Goal: Find specific page/section: Find specific page/section

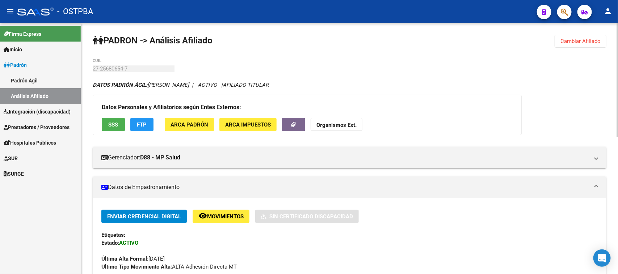
scroll to position [136, 0]
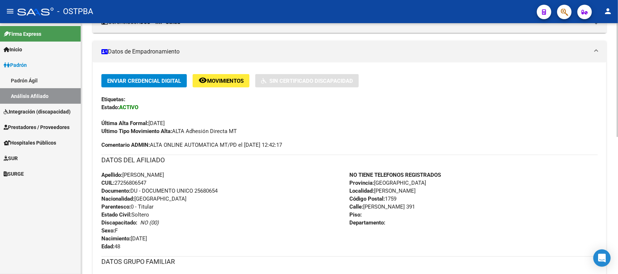
click at [212, 168] on div "DATOS DEL AFILIADO" at bounding box center [349, 163] width 496 height 16
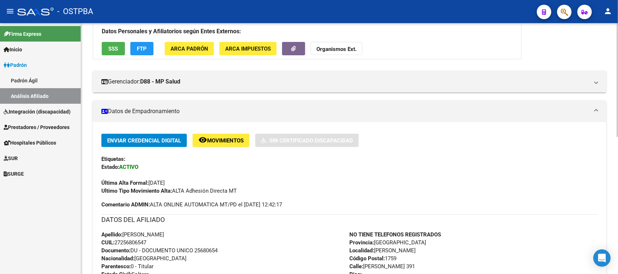
scroll to position [0, 0]
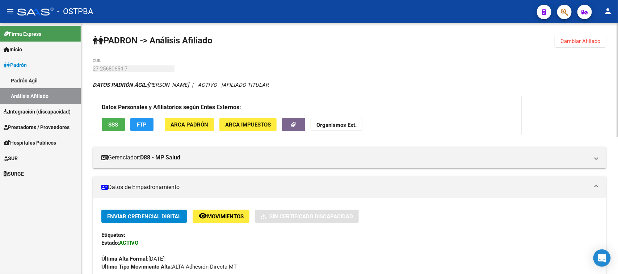
click at [595, 42] on span "Cambiar Afiliado" at bounding box center [580, 41] width 40 height 7
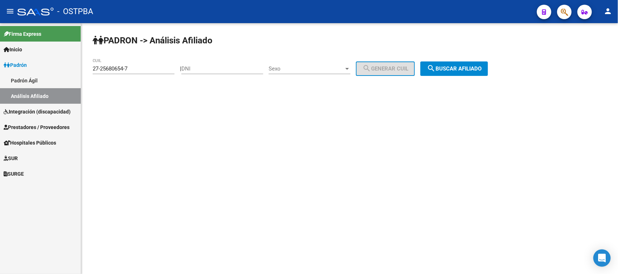
click at [211, 70] on input "DNI" at bounding box center [222, 68] width 82 height 7
paste input "47412398"
type input "47412398"
click at [282, 68] on span "Sexo" at bounding box center [305, 68] width 75 height 7
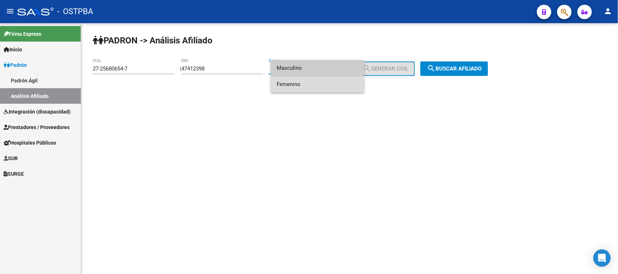
click at [285, 86] on span "Femenino" at bounding box center [317, 84] width 82 height 16
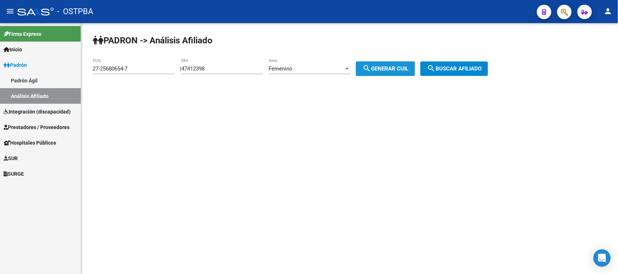
click at [384, 65] on span "search Generar CUIL" at bounding box center [385, 68] width 46 height 7
click at [455, 67] on span "search Buscar afiliado" at bounding box center [454, 68] width 55 height 7
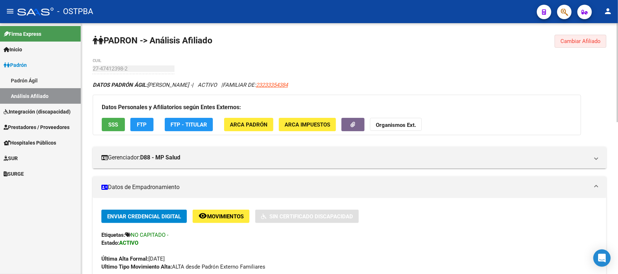
drag, startPoint x: 573, startPoint y: 39, endPoint x: 559, endPoint y: 42, distance: 13.6
click at [570, 38] on span "Cambiar Afiliado" at bounding box center [580, 41] width 40 height 7
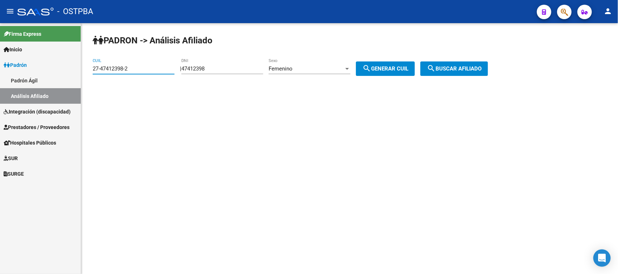
drag, startPoint x: 144, startPoint y: 68, endPoint x: 69, endPoint y: 64, distance: 75.3
click at [69, 64] on mat-sidenav-container "Firma Express Inicio Instructivos Contacto OS Padrón Padrón Ágil Análisis Afili…" at bounding box center [309, 148] width 618 height 251
paste input "0-36715469"
click at [469, 71] on span "search Buscar afiliado" at bounding box center [454, 68] width 55 height 7
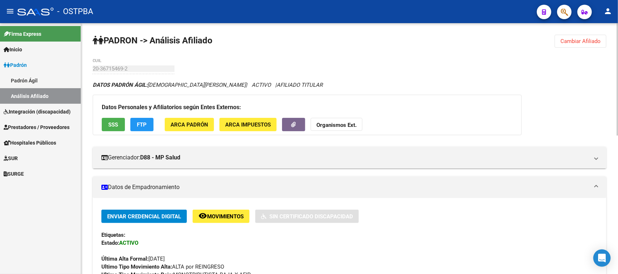
click at [567, 38] on span "Cambiar Afiliado" at bounding box center [580, 41] width 40 height 7
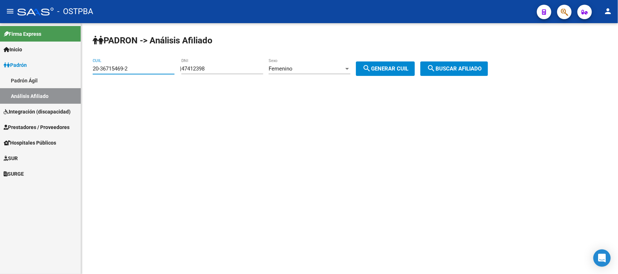
drag, startPoint x: 137, startPoint y: 66, endPoint x: 28, endPoint y: 69, distance: 109.7
click at [28, 69] on mat-sidenav-container "Firma Express Inicio Instructivos Contacto OS Padrón Padrón Ágil Análisis Afili…" at bounding box center [309, 148] width 618 height 251
paste input
type input "20-36715469-2"
click at [475, 66] on span "search Buscar afiliado" at bounding box center [454, 68] width 55 height 7
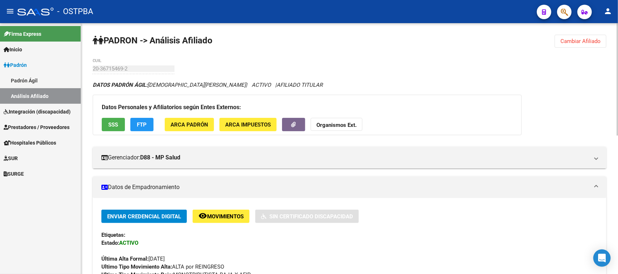
click at [581, 39] on span "Cambiar Afiliado" at bounding box center [580, 41] width 40 height 7
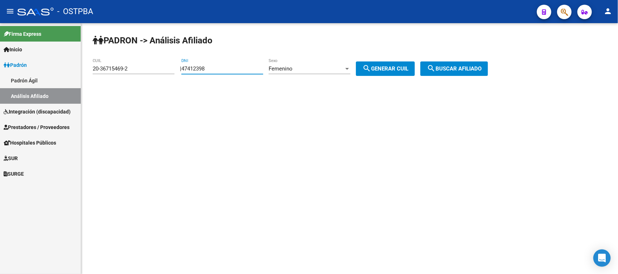
drag, startPoint x: 232, startPoint y: 67, endPoint x: 166, endPoint y: 67, distance: 65.5
click at [166, 67] on app-analisis-afiliado "PADRON -> Análisis Afiliado 20-36715469-2 CUIL | 47412398 DNI Femenino Sexo sea…" at bounding box center [293, 68] width 400 height 7
paste input "20160149"
type input "20160149"
click at [292, 69] on span "Femenino" at bounding box center [280, 68] width 24 height 7
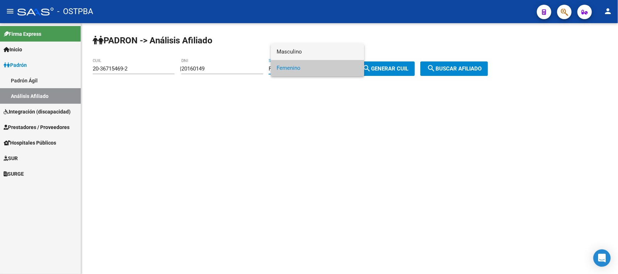
click at [297, 53] on span "Masculino" at bounding box center [317, 52] width 82 height 16
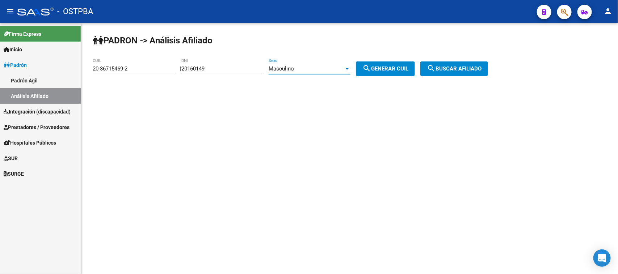
click at [410, 64] on button "search Generar CUIL" at bounding box center [385, 68] width 59 height 14
type input "20-20160149-6"
click at [454, 67] on span "search Buscar afiliado" at bounding box center [454, 68] width 55 height 7
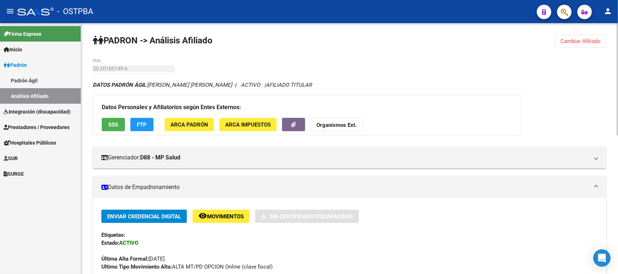
click at [576, 38] on span "Cambiar Afiliado" at bounding box center [580, 41] width 40 height 7
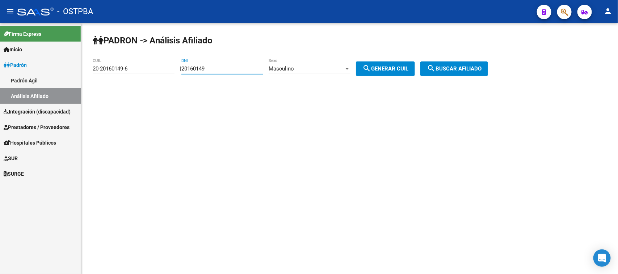
drag, startPoint x: 236, startPoint y: 66, endPoint x: 150, endPoint y: 66, distance: 85.7
click at [150, 66] on app-analisis-afiliado "PADRON -> Análisis Afiliado 20-20160149-6 CUIL | 20160149 DNI Masculino Sexo se…" at bounding box center [293, 68] width 400 height 7
paste input "30459553"
type input "30459553"
click at [392, 71] on span "search Generar CUIL" at bounding box center [385, 68] width 46 height 7
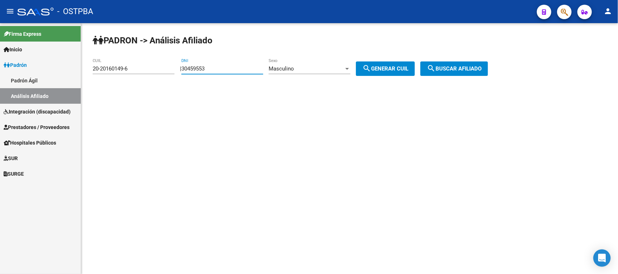
type input "20-30459553-2"
click at [444, 66] on span "search Buscar afiliado" at bounding box center [454, 68] width 55 height 7
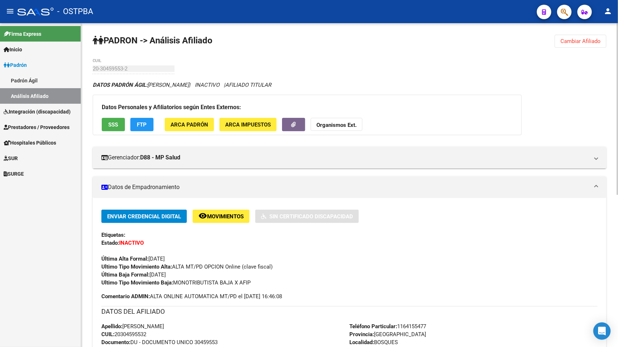
click at [337, 57] on div "PADRON -> Análisis Afiliado Cambiar Afiliado 20-30459553-2 CUIL DATOS PADRÓN ÁG…" at bounding box center [349, 328] width 536 height 611
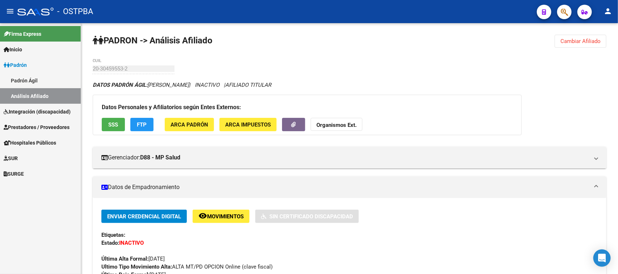
click at [582, 46] on button "Cambiar Afiliado" at bounding box center [580, 41] width 52 height 13
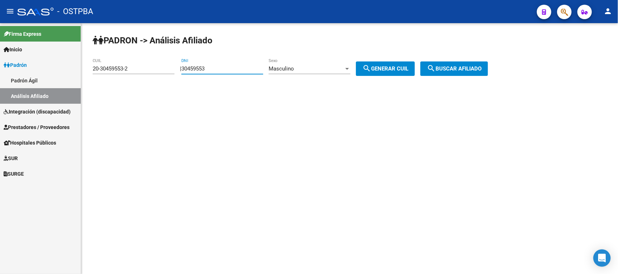
drag, startPoint x: 230, startPoint y: 71, endPoint x: 148, endPoint y: 67, distance: 82.2
click at [148, 67] on app-analisis-afiliado "PADRON -> Análisis Afiliado 20-30459553-2 CUIL | 30459553 DNI Masculino Sexo se…" at bounding box center [293, 68] width 400 height 7
paste input "8703936"
type input "38703936"
click at [399, 63] on button "search Generar CUIL" at bounding box center [385, 68] width 59 height 14
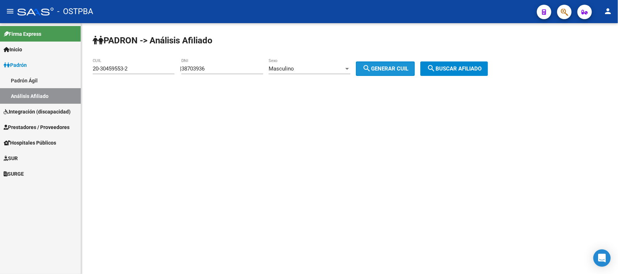
type input "20-38703936-9"
click at [458, 71] on span "search Buscar afiliado" at bounding box center [454, 68] width 55 height 7
